Goal: Task Accomplishment & Management: Complete application form

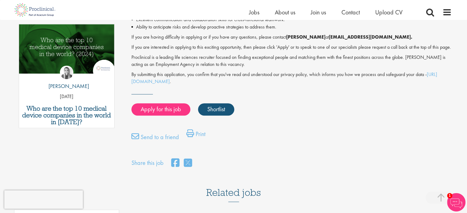
scroll to position [338, 0]
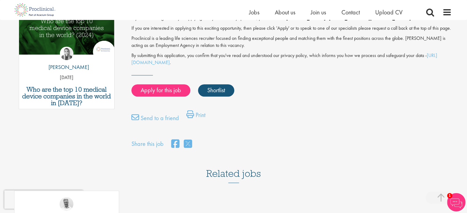
click at [333, 82] on div "Apply for this job Shortlist" at bounding box center [291, 87] width 320 height 25
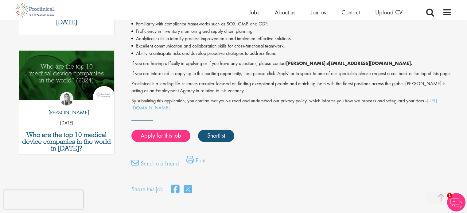
scroll to position [246, 0]
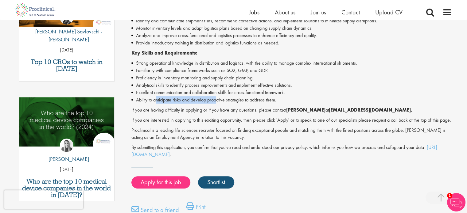
drag, startPoint x: 157, startPoint y: 100, endPoint x: 217, endPoint y: 101, distance: 60.8
click at [217, 101] on li "Ability to anticipate risks and develop proactive strategies to address them." at bounding box center [291, 99] width 320 height 7
click at [240, 100] on li "Ability to anticipate risks and develop proactive strategies to address them." at bounding box center [291, 99] width 320 height 7
drag, startPoint x: 317, startPoint y: 155, endPoint x: 358, endPoint y: 153, distance: 41.5
click at [358, 153] on p "By submitting this application, you confirm that you've read and understood our…" at bounding box center [291, 151] width 320 height 14
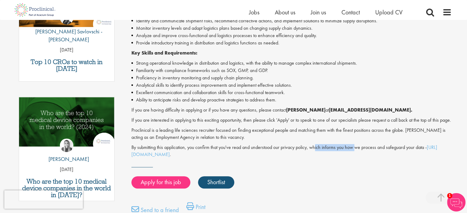
click at [358, 153] on p "By submitting this application, you confirm that you've read and understood our…" at bounding box center [291, 151] width 320 height 14
drag, startPoint x: 239, startPoint y: 153, endPoint x: 248, endPoint y: 149, distance: 9.4
drag, startPoint x: 248, startPoint y: 149, endPoint x: 177, endPoint y: 87, distance: 94.0
click at [177, 87] on li "Analytical skills to identify process improvements and implement effective solu…" at bounding box center [291, 85] width 320 height 7
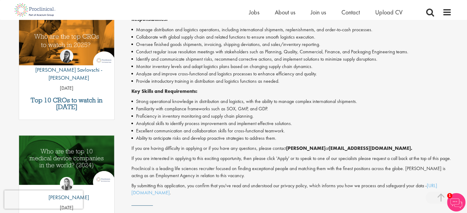
scroll to position [154, 0]
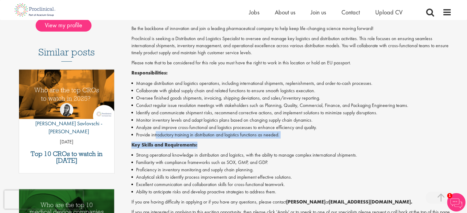
drag, startPoint x: 156, startPoint y: 134, endPoint x: 226, endPoint y: 139, distance: 70.2
click at [226, 139] on div "Be the backbone of innovation and join a leading pharmaceutical company to help…" at bounding box center [291, 137] width 320 height 225
click at [258, 135] on li "Provide introductory training in distribution and logistics functions as needed." at bounding box center [291, 134] width 320 height 7
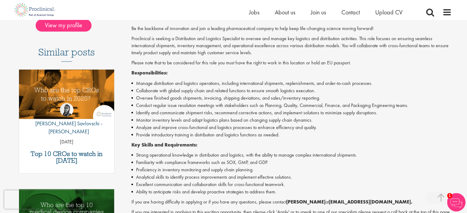
click at [185, 119] on li "Monitor inventory levels and adapt logistics plans based on changing supply cha…" at bounding box center [291, 120] width 320 height 7
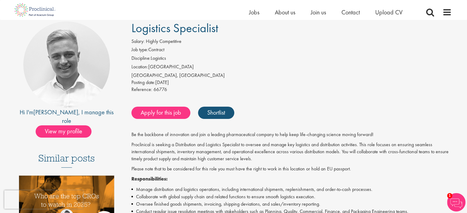
scroll to position [0, 0]
